Goal: Task Accomplishment & Management: Complete application form

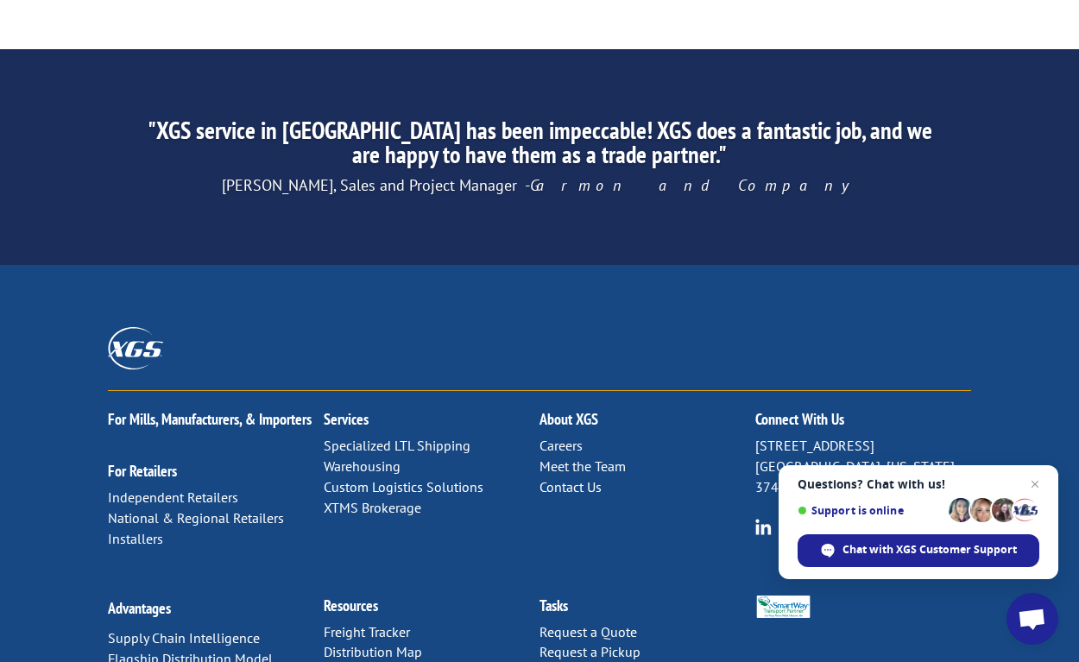
scroll to position [2783, 0]
